Goal: Task Accomplishment & Management: Manage account settings

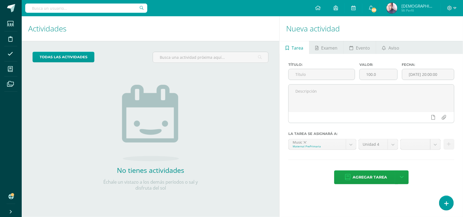
click at [174, 22] on h1 "Actividades" at bounding box center [150, 28] width 244 height 25
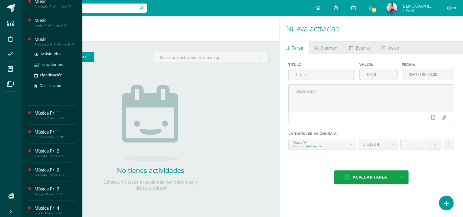
scroll to position [13, 0]
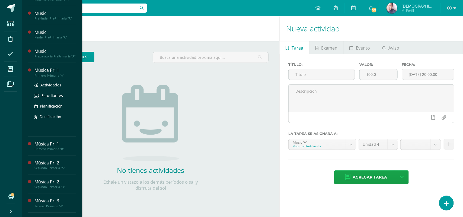
click at [47, 73] on div "Música Pri 1" at bounding box center [54, 70] width 41 height 6
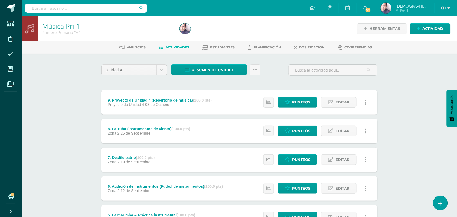
click at [47, 73] on div "Música Pri 1 Primero Primaria "A" Herramientas Detalle de asistencias Actividad…" at bounding box center [240, 198] width 436 height 364
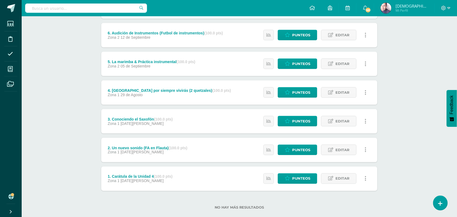
scroll to position [163, 0]
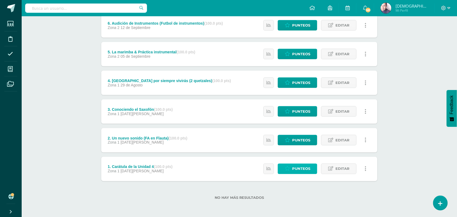
click at [299, 169] on span "Punteos" at bounding box center [301, 169] width 18 height 10
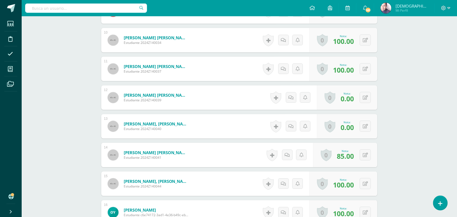
scroll to position [407, 0]
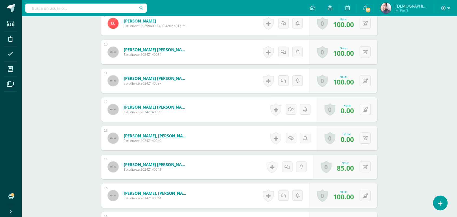
click at [366, 109] on icon at bounding box center [365, 109] width 5 height 5
type input "97"
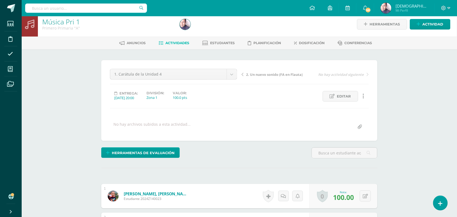
scroll to position [1, 0]
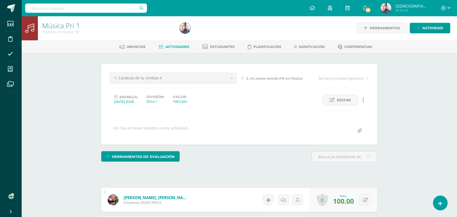
click at [270, 78] on span "2. Un nuevo sonido (FA en Flauta)" at bounding box center [274, 78] width 57 height 5
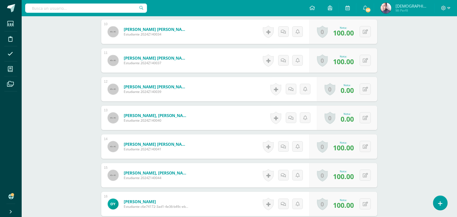
scroll to position [415, 0]
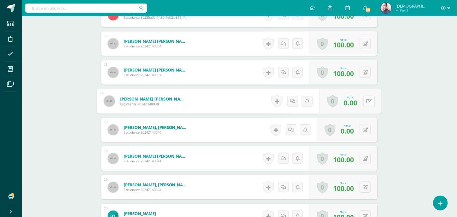
click at [365, 101] on button at bounding box center [369, 100] width 11 height 11
type input "97"
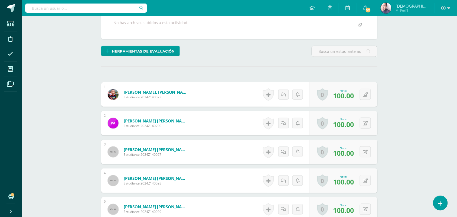
scroll to position [0, 0]
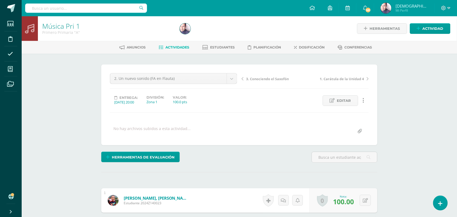
click at [263, 79] on span "3. Conociendo el Saxofón" at bounding box center [267, 78] width 43 height 5
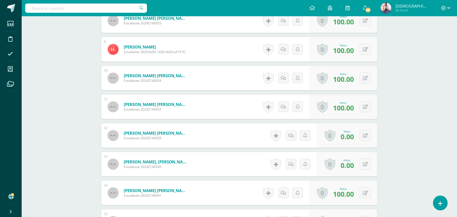
scroll to position [436, 0]
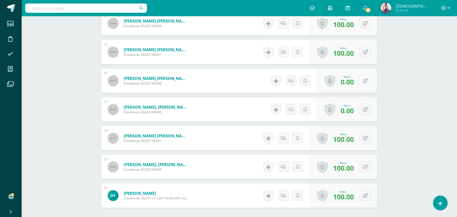
click at [365, 81] on icon at bounding box center [365, 81] width 5 height 5
type input "97"
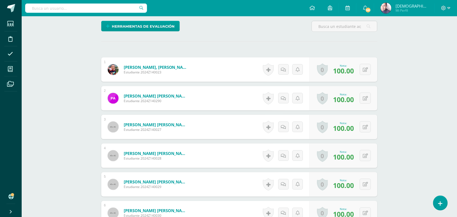
scroll to position [0, 0]
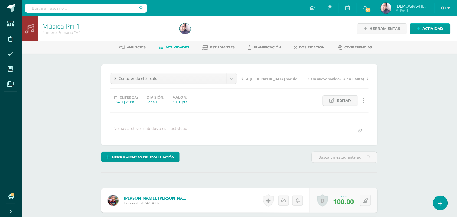
click at [276, 79] on span "4. Guatemala por siempre vivirás (2 quetzales)" at bounding box center [274, 78] width 57 height 5
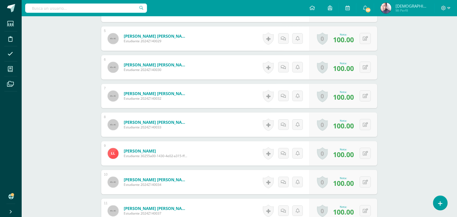
scroll to position [305, 0]
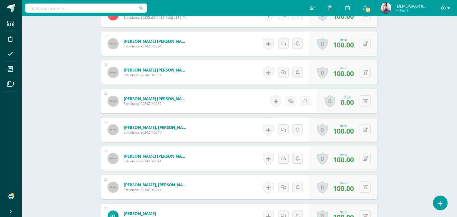
scroll to position [412, 0]
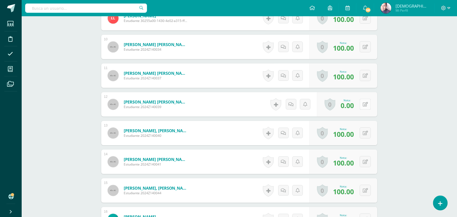
click at [366, 105] on button at bounding box center [365, 104] width 11 height 11
type input "97"
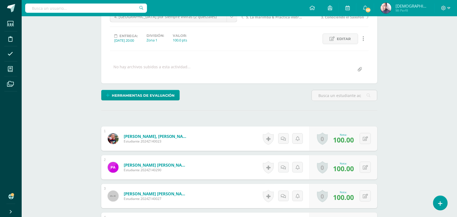
scroll to position [0, 0]
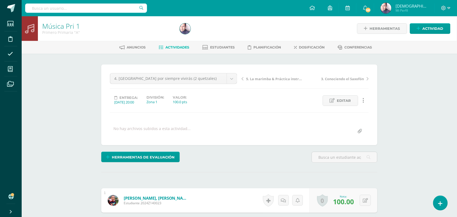
click at [270, 79] on span "5. La marimba & Práctica instrumental" at bounding box center [274, 78] width 57 height 5
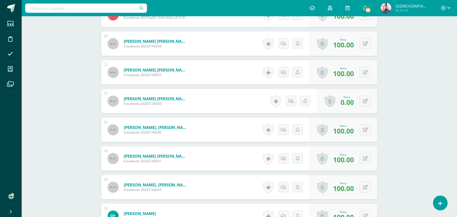
scroll to position [416, 0]
click at [364, 101] on button at bounding box center [369, 100] width 11 height 11
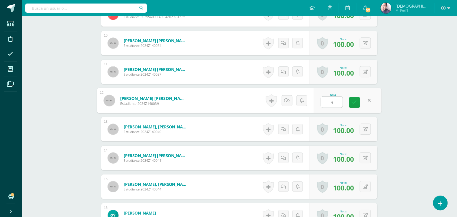
type input "97"
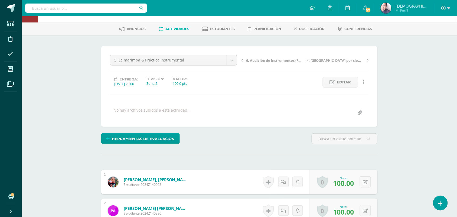
scroll to position [9, 0]
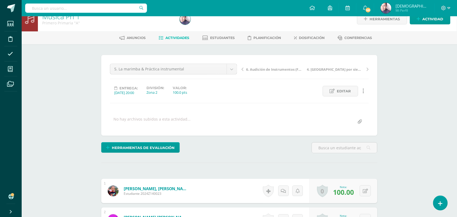
click at [272, 69] on span "6. Audición de Instrumentos (Futbol de instrumentos)" at bounding box center [274, 69] width 57 height 5
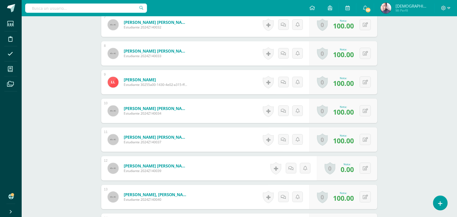
scroll to position [382, 0]
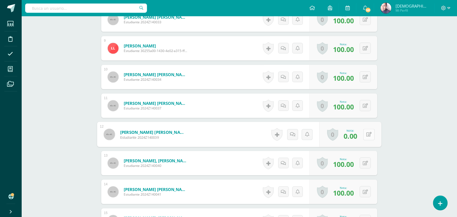
click at [365, 134] on button at bounding box center [369, 134] width 11 height 11
type input "95"
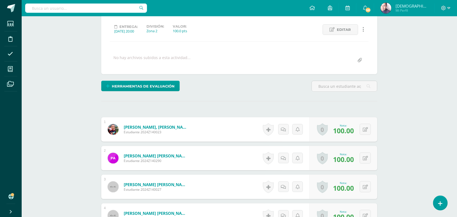
scroll to position [0, 0]
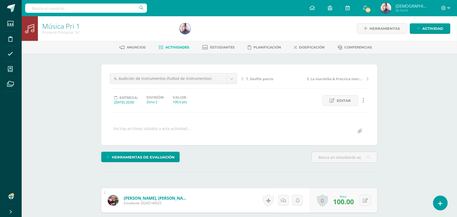
click at [265, 79] on span "7. Desfile patrio" at bounding box center [259, 78] width 27 height 5
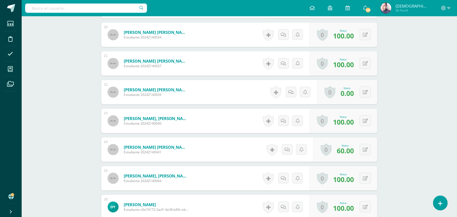
scroll to position [415, 0]
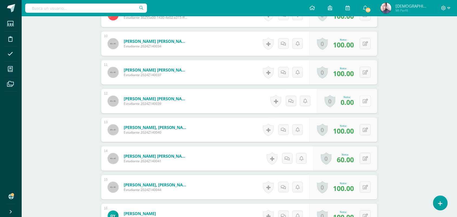
click at [363, 102] on div "0 Logros Logros obtenidos Aún no hay logros agregados Nota: 0.00" at bounding box center [347, 101] width 60 height 24
click at [369, 102] on icon at bounding box center [369, 101] width 5 height 5
type input "95"
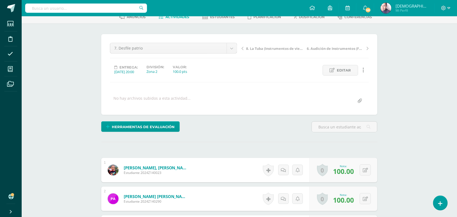
scroll to position [0, 0]
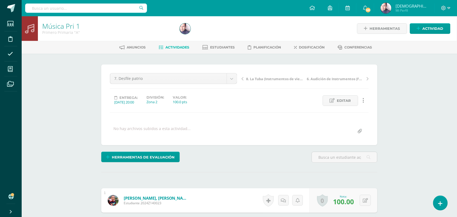
click at [270, 78] on span "8. La Tuba (Instrumentos de viento)" at bounding box center [274, 78] width 57 height 5
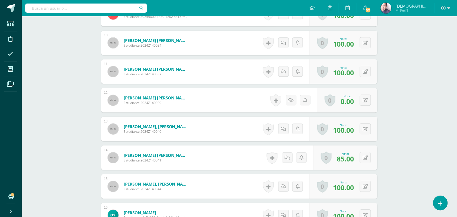
scroll to position [416, 0]
click at [364, 100] on button at bounding box center [365, 100] width 11 height 11
type input "95"
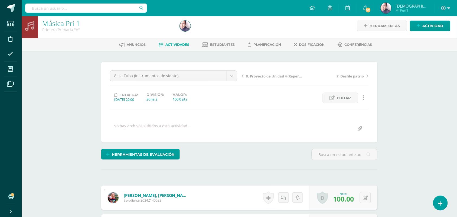
scroll to position [0, 0]
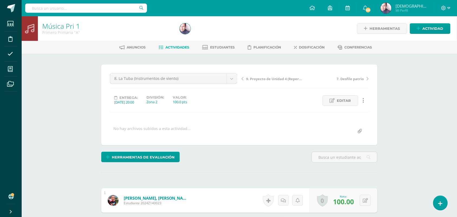
click at [174, 47] on span "Actividades" at bounding box center [178, 47] width 24 height 4
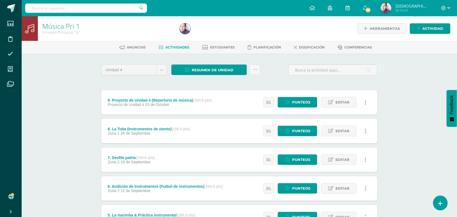
click at [411, 91] on div "Música Pri 1 Primero Primaria "A" Herramientas Detalle de asistencias Actividad…" at bounding box center [240, 198] width 436 height 364
click at [68, 102] on div "Música Pri 1 Primero Primaria "A" Herramientas Detalle de asistencias Actividad…" at bounding box center [240, 198] width 436 height 364
click at [213, 69] on span "Resumen de unidad" at bounding box center [213, 70] width 42 height 10
click at [214, 35] on link "Descargar como HTML" at bounding box center [210, 34] width 58 height 8
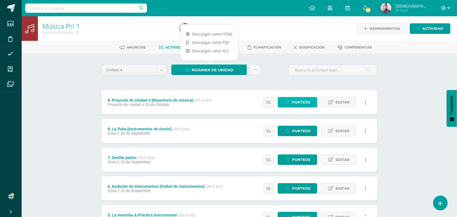
click at [303, 101] on span "Punteos" at bounding box center [301, 102] width 18 height 10
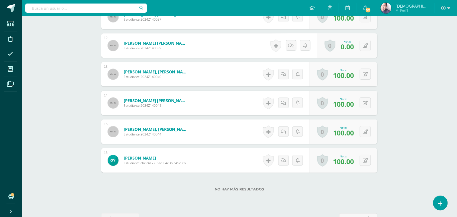
scroll to position [455, 0]
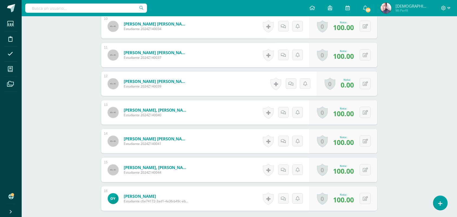
scroll to position [421, 0]
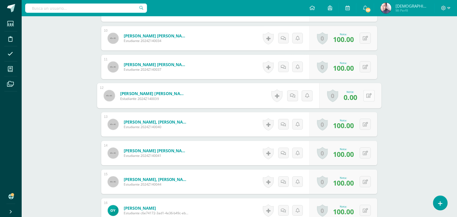
click at [365, 96] on button at bounding box center [369, 95] width 11 height 11
click at [353, 95] on icon at bounding box center [355, 97] width 5 height 5
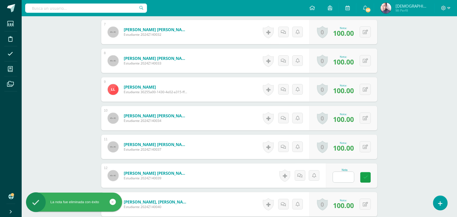
scroll to position [319, 0]
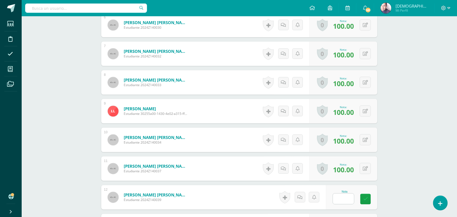
click at [68, 98] on div "Música Pri 1 Primero Primaria "A" Herramientas Detalle de asistencias Actividad…" at bounding box center [240, 41] width 436 height 689
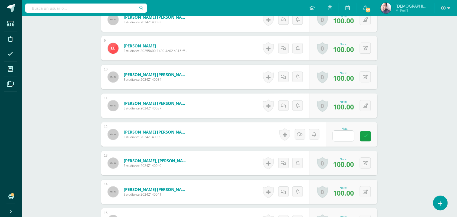
scroll to position [421, 0]
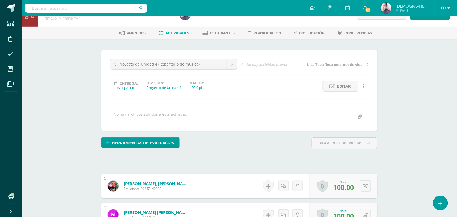
scroll to position [0, 0]
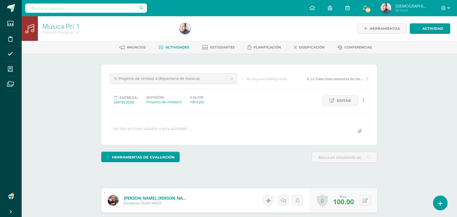
click at [173, 47] on span "Actividades" at bounding box center [178, 47] width 24 height 4
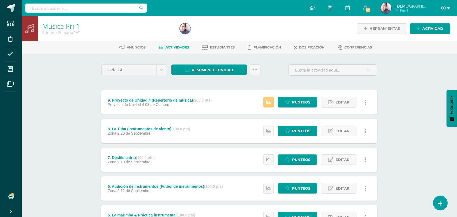
click at [67, 100] on div "Música Pri 1 Primero Primaria "A" Herramientas Detalle de asistencias Actividad…" at bounding box center [240, 198] width 436 height 364
click at [217, 69] on span "Resumen de unidad" at bounding box center [213, 70] width 42 height 10
click at [220, 43] on link "Descargar como PDF" at bounding box center [210, 42] width 58 height 8
click at [62, 92] on div "Música Pri 1 Primero Primaria "A" Herramientas Detalle de asistencias Actividad…" at bounding box center [240, 198] width 436 height 364
